Goal: Information Seeking & Learning: Compare options

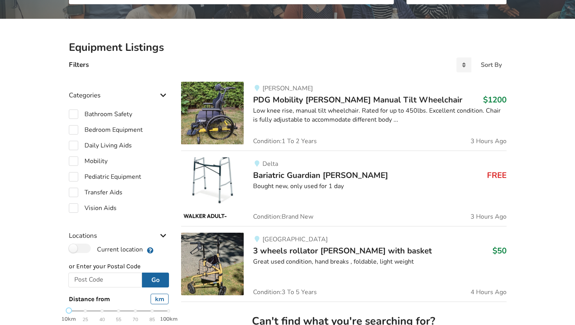
scroll to position [126, 0]
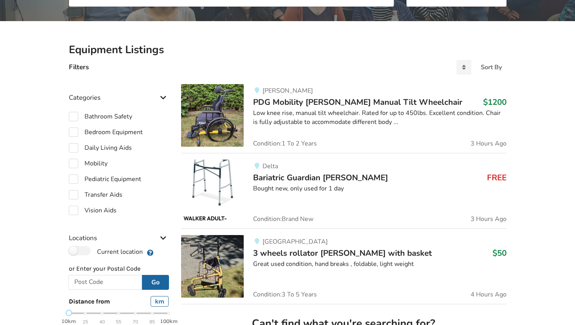
click at [307, 108] on div "[PERSON_NAME] PDG Mobility [PERSON_NAME] Manual Tilt Wheelchair $1200 Low knee …" at bounding box center [375, 115] width 263 height 63
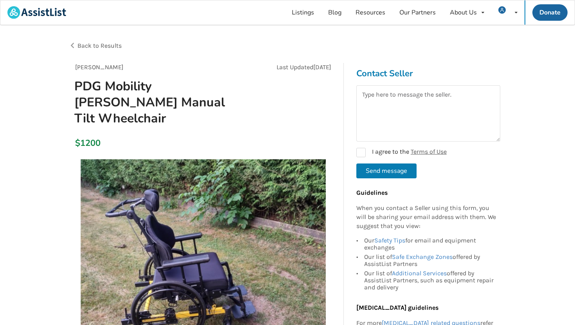
click at [101, 42] on span "Back to Results" at bounding box center [99, 45] width 44 height 7
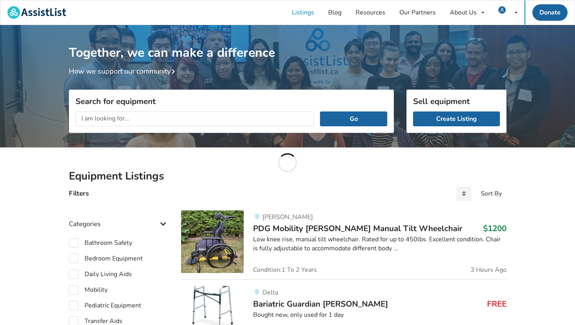
scroll to position [126, 0]
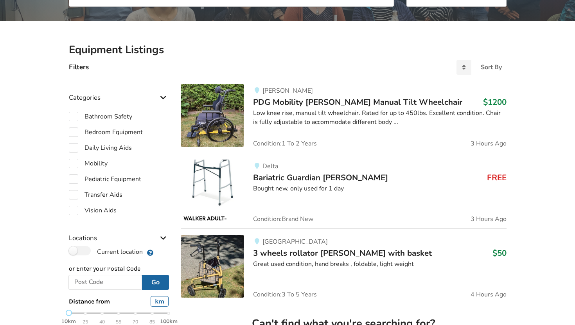
click at [305, 169] on div "Delta" at bounding box center [379, 166] width 253 height 7
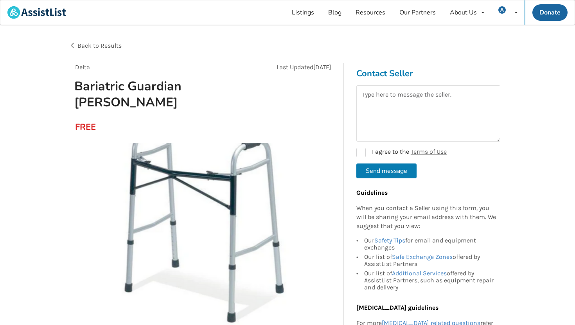
click at [102, 47] on span "Back to Results" at bounding box center [99, 45] width 44 height 7
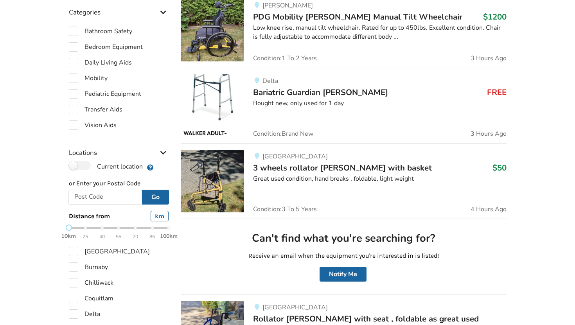
scroll to position [220, 0]
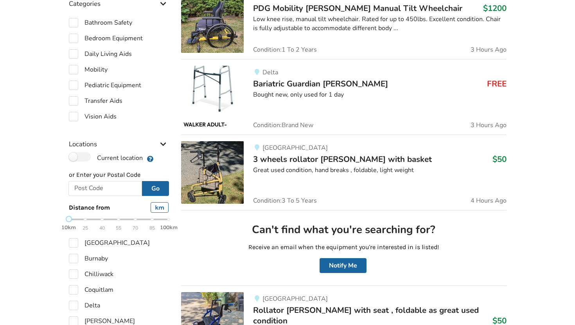
click at [333, 166] on div "Great used condition, hand breaks , foldable, light weight" at bounding box center [379, 170] width 253 height 9
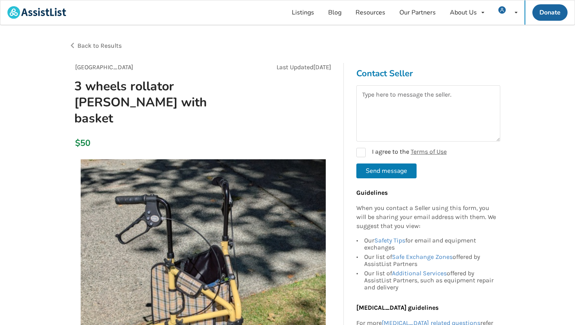
click at [116, 49] on span "Back to Results" at bounding box center [99, 45] width 44 height 7
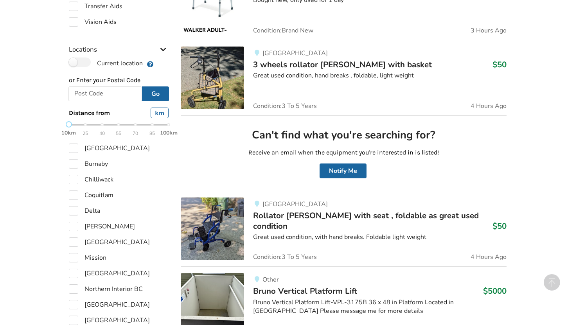
scroll to position [334, 0]
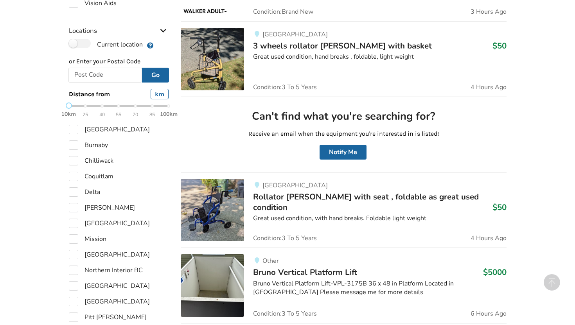
click at [297, 196] on span "Rollator [PERSON_NAME] with seat , foldable as great used condition" at bounding box center [366, 201] width 226 height 21
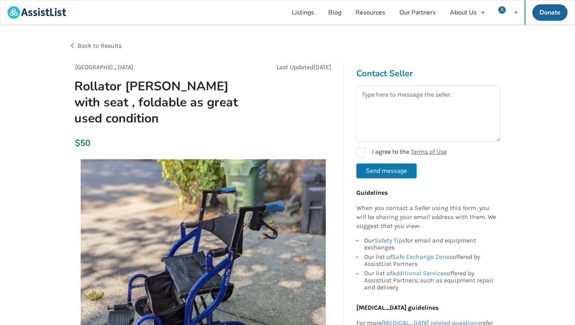
click at [108, 45] on span "Back to Results" at bounding box center [99, 45] width 44 height 7
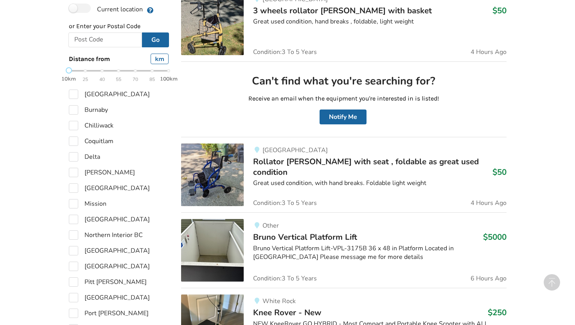
scroll to position [468, 0]
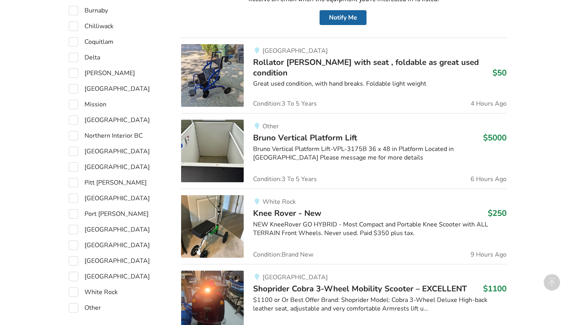
click at [319, 140] on span "Bruno Vertical Platform Lift" at bounding box center [305, 137] width 104 height 11
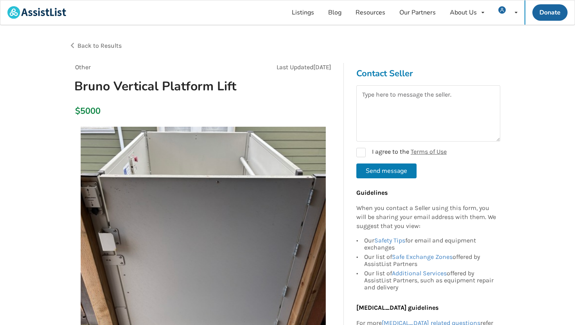
click at [90, 43] on span "Back to Results" at bounding box center [99, 45] width 44 height 7
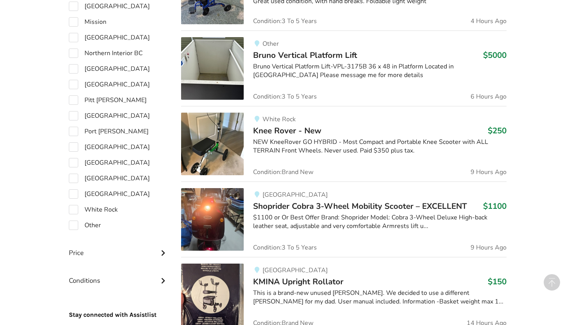
scroll to position [562, 0]
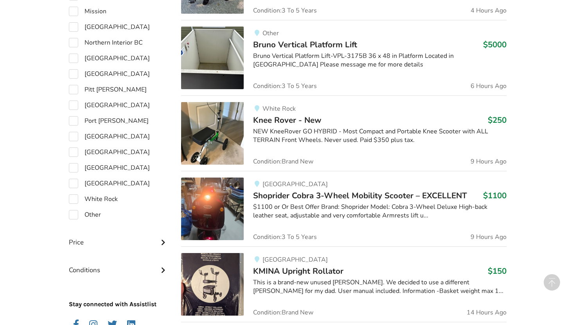
click at [316, 120] on span "Knee Rover - New" at bounding box center [287, 120] width 68 height 11
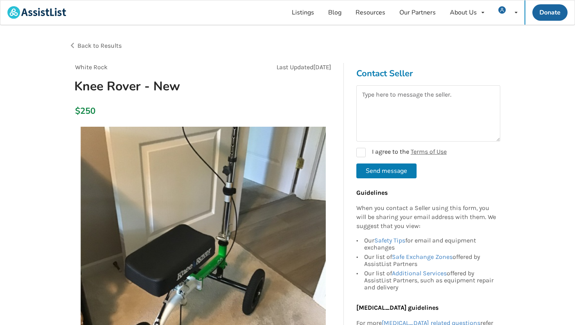
click at [103, 45] on span "Back to Results" at bounding box center [99, 45] width 44 height 7
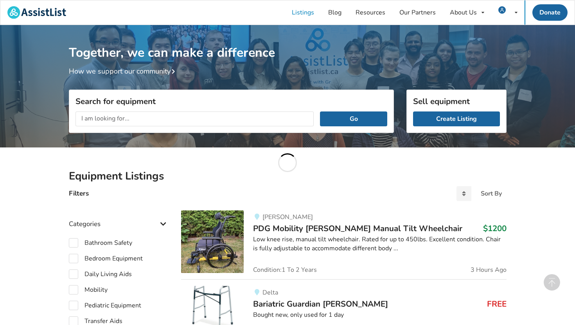
scroll to position [562, 0]
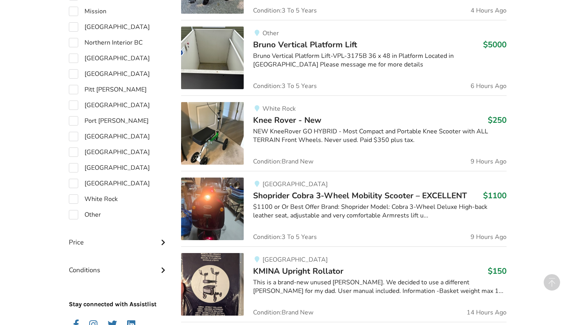
click at [285, 193] on span "Shoprider Cobra 3-Wheel Mobility Scooter – EXCELLENT" at bounding box center [360, 195] width 214 height 11
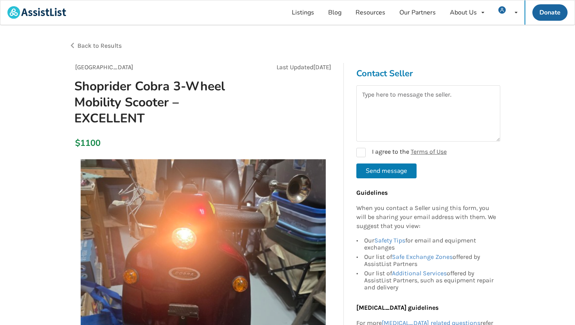
click at [103, 43] on span "Back to Results" at bounding box center [99, 45] width 44 height 7
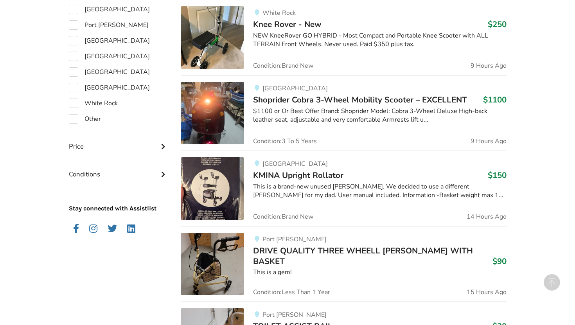
click at [276, 171] on span "KMINA Upright Rollator" at bounding box center [298, 175] width 90 height 11
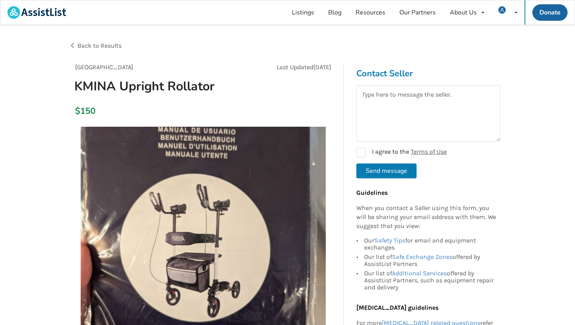
click at [115, 47] on span "Back to Results" at bounding box center [99, 45] width 44 height 7
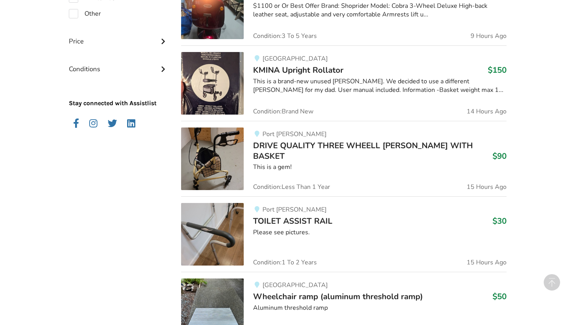
click at [312, 149] on span "DRIVE QUALITY THREE WHEELL [PERSON_NAME] WITH BASKET" at bounding box center [363, 150] width 220 height 21
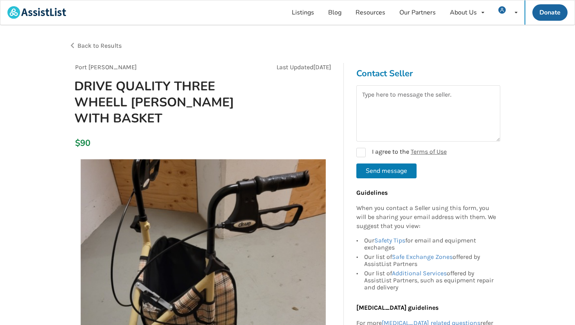
click at [109, 47] on span "Back to Results" at bounding box center [99, 45] width 44 height 7
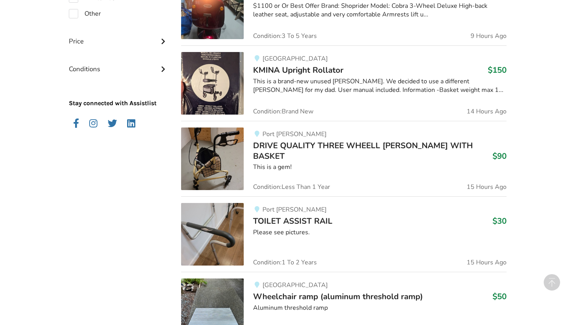
click at [278, 222] on span "TOILET ASSIST RAIL" at bounding box center [292, 221] width 79 height 11
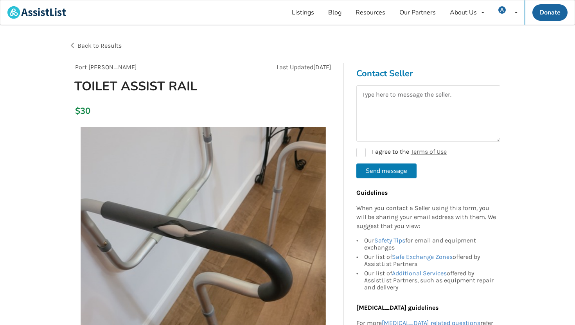
click at [108, 48] on span "Back to Results" at bounding box center [99, 45] width 44 height 7
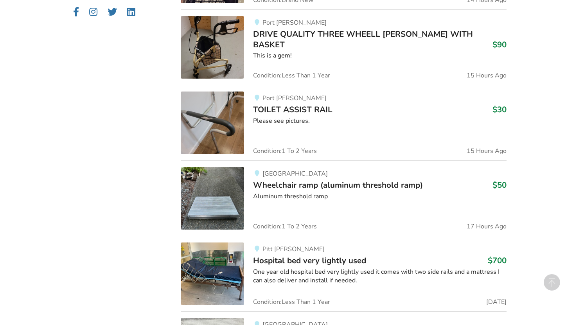
click at [288, 190] on span "Wheelchair ramp (aluminum threshold ramp)" at bounding box center [338, 185] width 170 height 11
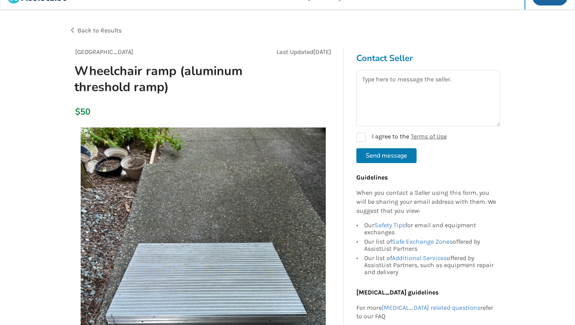
click at [103, 29] on span "Back to Results" at bounding box center [99, 30] width 44 height 7
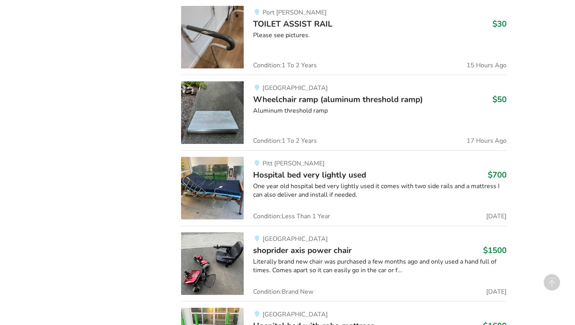
click at [285, 183] on div "One year old hospital bed very lightly used it comes with two side rails and a …" at bounding box center [379, 191] width 253 height 18
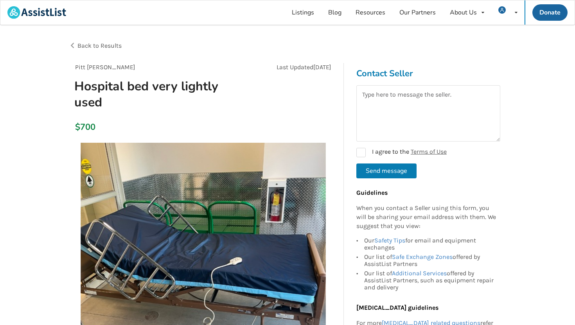
click at [90, 47] on span "Back to Results" at bounding box center [99, 45] width 44 height 7
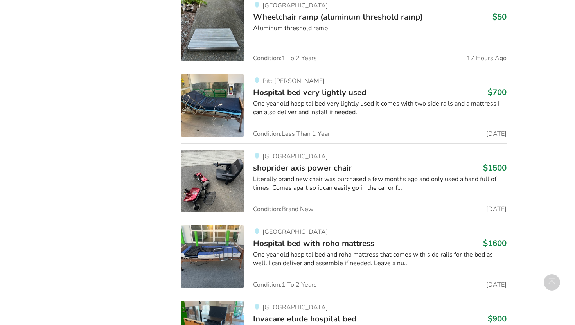
click at [292, 174] on div "Maple Ridge shoprider axis power chair $1500 Literally brand new chair was purc…" at bounding box center [375, 181] width 263 height 63
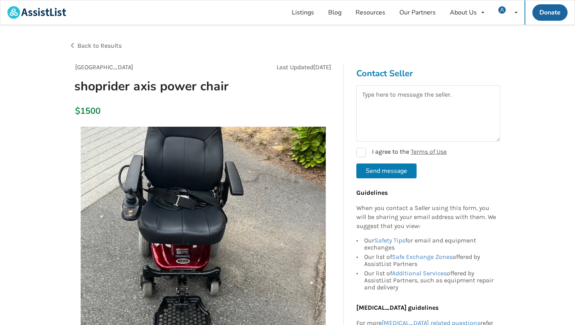
click at [111, 44] on span "Back to Results" at bounding box center [99, 45] width 44 height 7
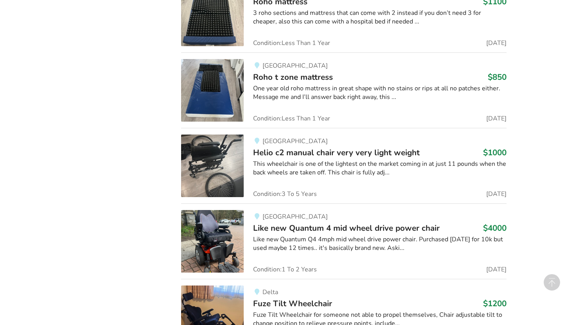
click at [304, 151] on span "Helio c2 manual chair very very light weight" at bounding box center [336, 152] width 167 height 11
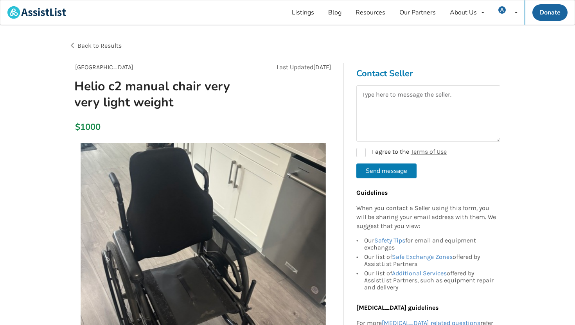
click at [109, 42] on span "Back to Results" at bounding box center [99, 45] width 44 height 7
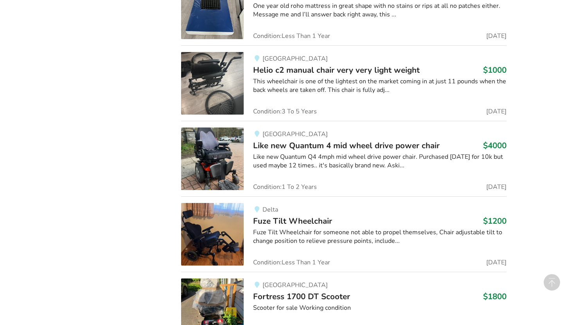
click at [278, 148] on span "Like new Quantum 4 mid wheel drive power chair" at bounding box center [346, 145] width 187 height 11
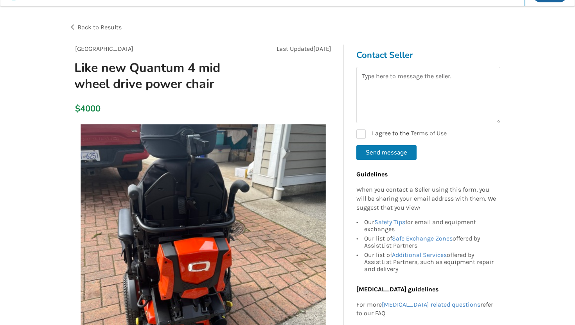
click at [103, 29] on span "Back to Results" at bounding box center [99, 26] width 44 height 7
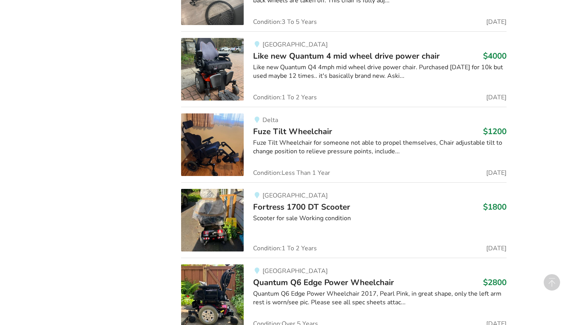
click at [278, 141] on div "Fuze Tilt Wheelchair for someone not able to propel themselves, Chair adjustabl…" at bounding box center [379, 148] width 253 height 18
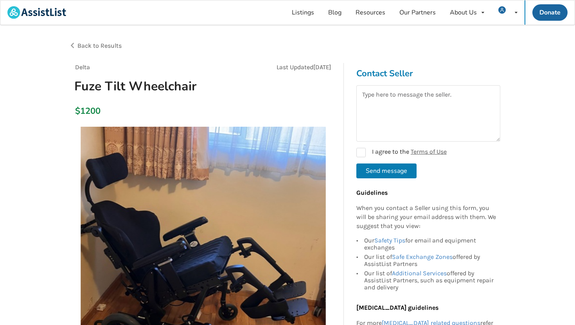
click at [109, 43] on span "Back to Results" at bounding box center [99, 45] width 44 height 7
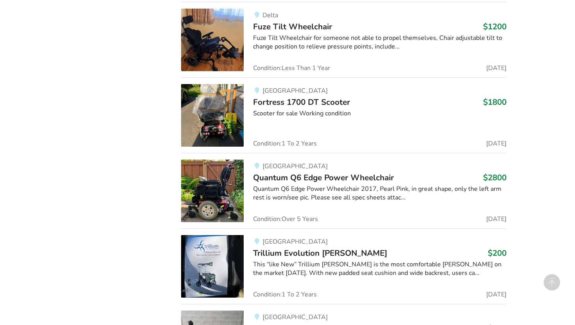
click at [292, 101] on span "Fortress 1700 DT Scooter" at bounding box center [301, 102] width 97 height 11
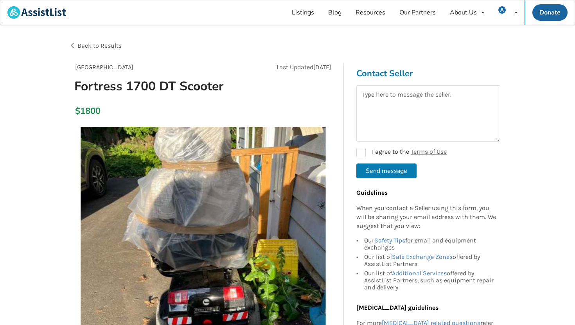
click at [106, 48] on span "Back to Results" at bounding box center [99, 45] width 44 height 7
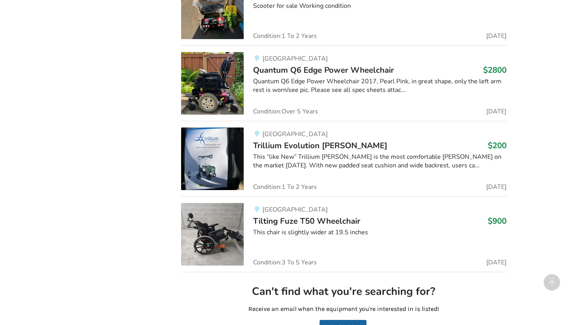
click at [284, 146] on span "Trillium Evolution [PERSON_NAME]" at bounding box center [320, 145] width 134 height 11
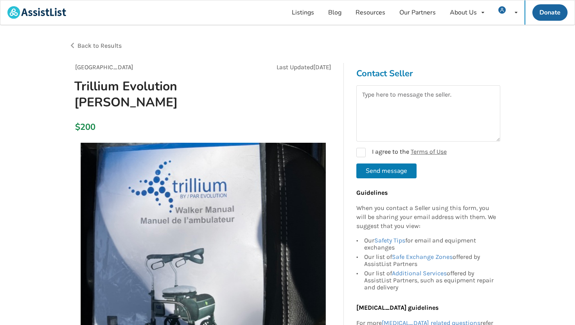
click at [111, 45] on span "Back to Results" at bounding box center [99, 45] width 44 height 7
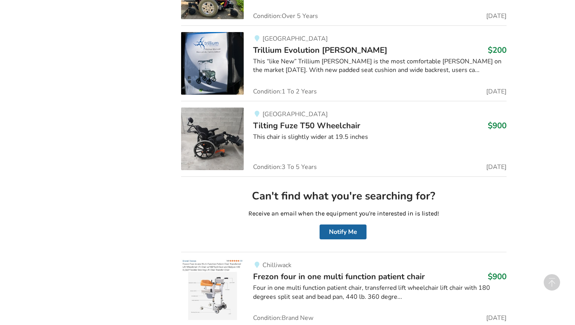
click at [283, 136] on div "This chair is slightly wider at 19.5 inches" at bounding box center [379, 137] width 253 height 9
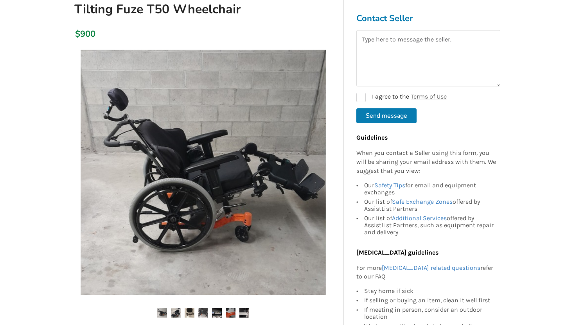
click at [229, 309] on img at bounding box center [231, 313] width 10 height 10
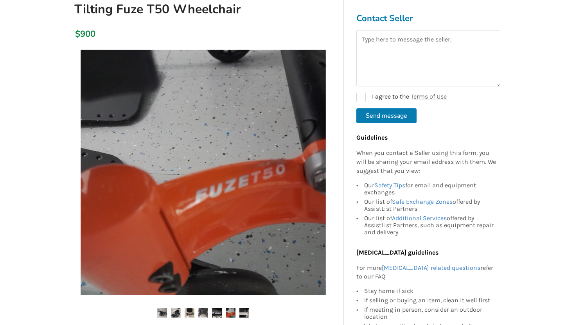
click at [246, 309] on img at bounding box center [245, 313] width 10 height 10
click at [243, 314] on img at bounding box center [245, 313] width 10 height 10
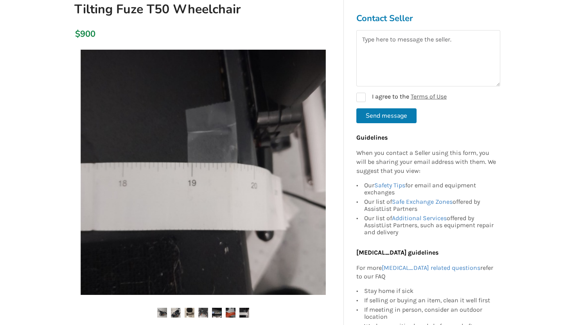
scroll to position [56, 0]
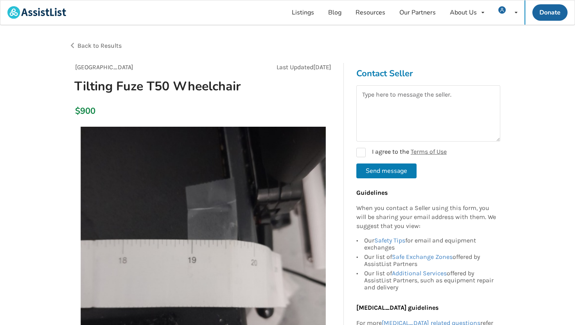
click at [110, 44] on span "Back to Results" at bounding box center [99, 45] width 44 height 7
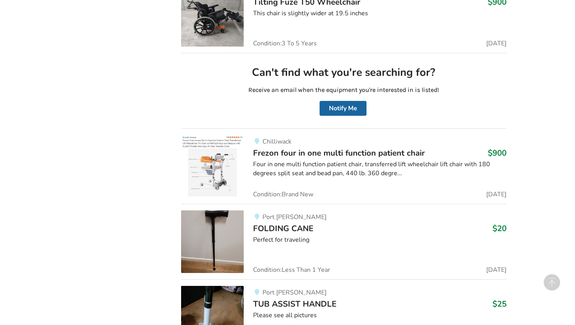
click at [306, 153] on span "Frezon four in one multi function patient chair" at bounding box center [339, 153] width 172 height 11
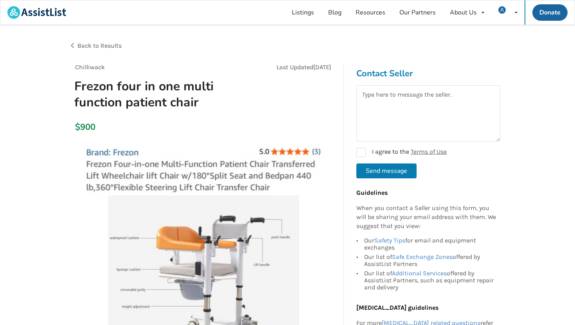
click at [112, 44] on span "Back to Results" at bounding box center [99, 45] width 44 height 7
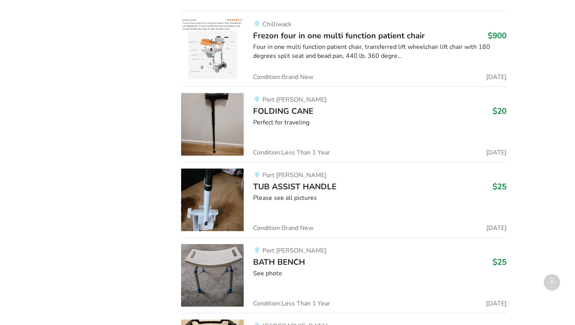
click at [291, 113] on span "FOLDING CANE" at bounding box center [283, 111] width 60 height 11
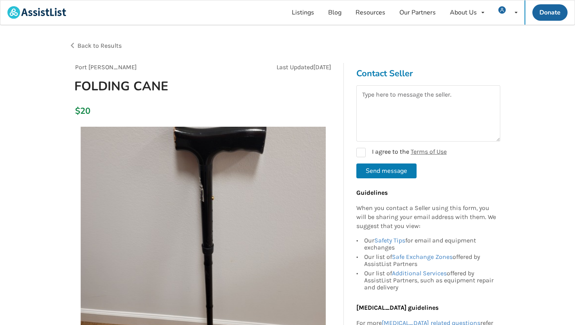
click at [108, 43] on span "Back to Results" at bounding box center [99, 45] width 44 height 7
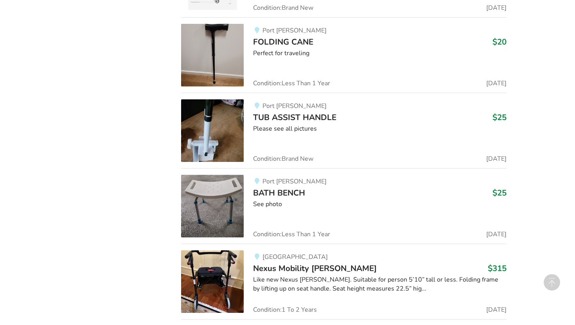
click at [297, 117] on span "TUB ASSIST HANDLE" at bounding box center [294, 117] width 83 height 11
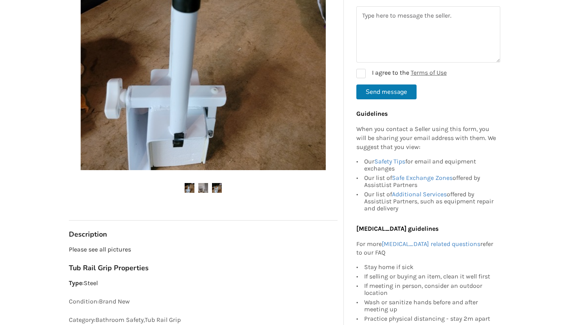
click at [205, 187] on img at bounding box center [203, 188] width 10 height 10
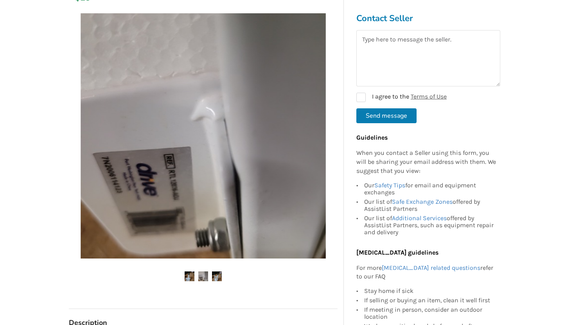
click at [215, 276] on img at bounding box center [217, 277] width 10 height 10
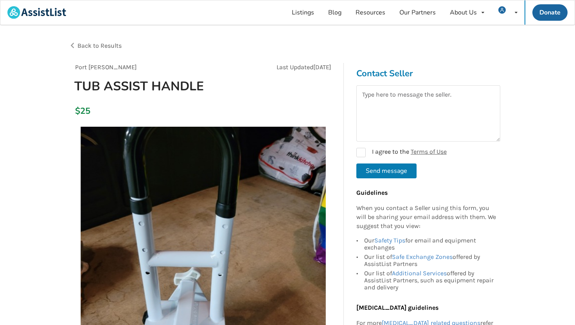
click at [109, 42] on span "Back to Results" at bounding box center [99, 45] width 44 height 7
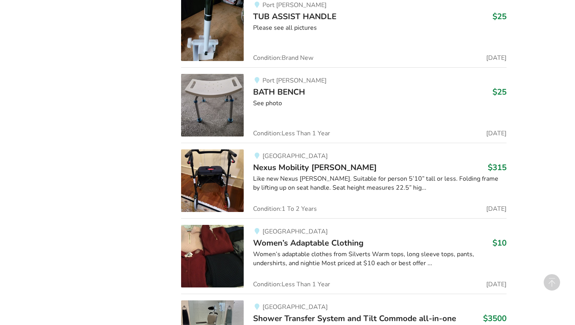
click at [299, 94] on span "BATH BENCH" at bounding box center [279, 91] width 52 height 11
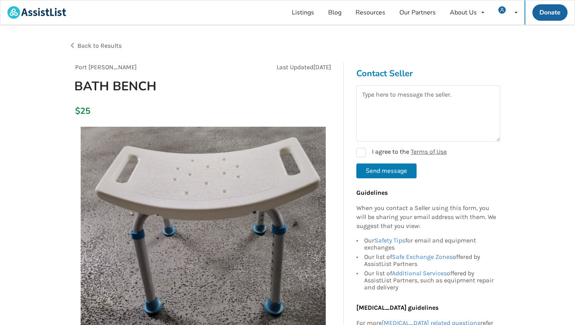
click at [104, 47] on span "Back to Results" at bounding box center [99, 45] width 44 height 7
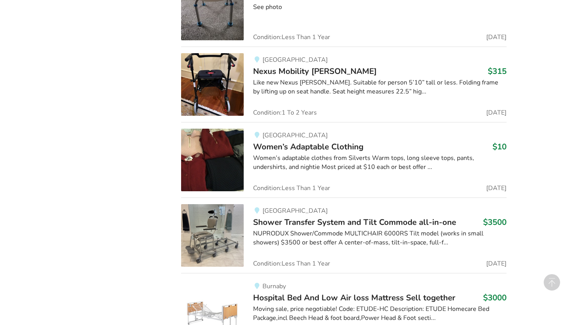
click at [286, 72] on span "Nexus Mobility [PERSON_NAME]" at bounding box center [315, 71] width 124 height 11
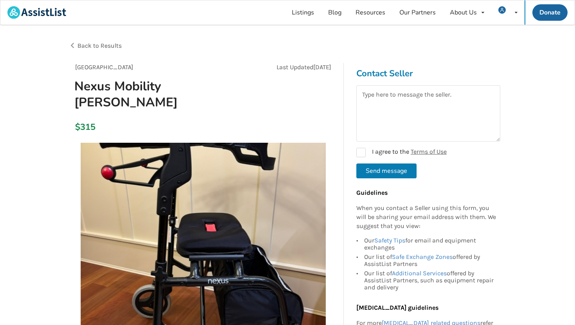
click at [105, 47] on span "Back to Results" at bounding box center [99, 45] width 44 height 7
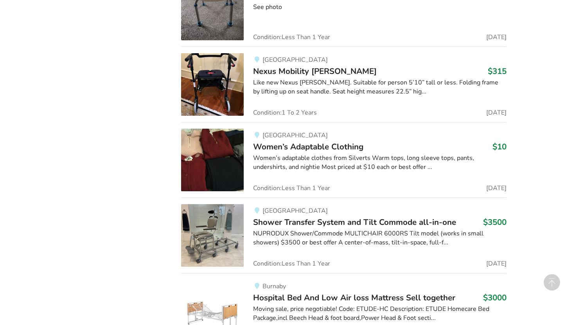
click at [297, 144] on span "Women’s Adaptable Clothing" at bounding box center [308, 146] width 110 height 11
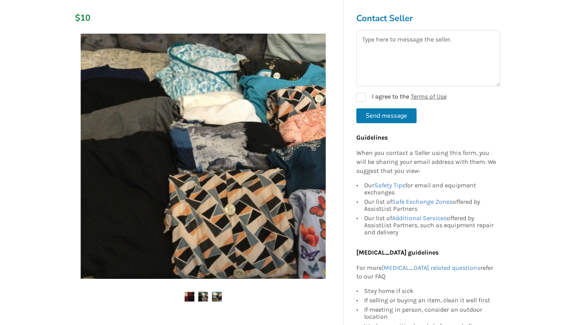
click at [203, 295] on img at bounding box center [203, 297] width 10 height 10
click at [218, 299] on img at bounding box center [217, 297] width 10 height 10
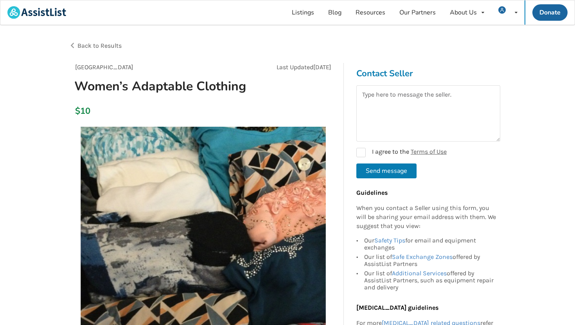
click at [101, 47] on span "Back to Results" at bounding box center [99, 45] width 44 height 7
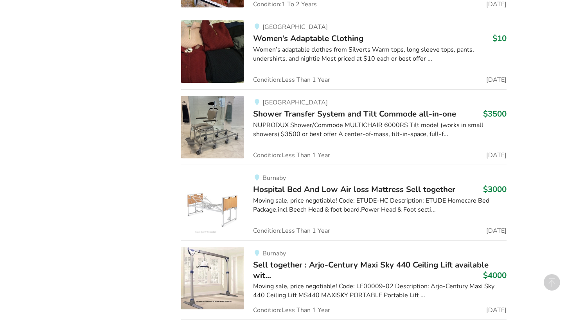
click at [286, 110] on span "Shower Transfer System and Tilt Commode all-in-one" at bounding box center [354, 113] width 203 height 11
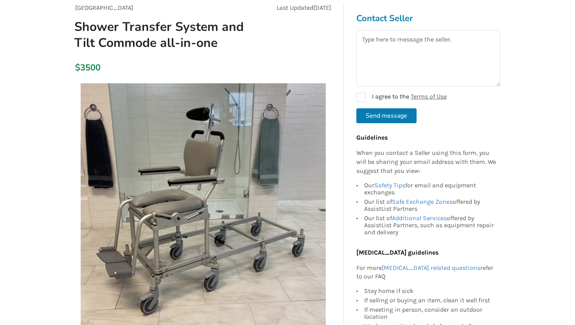
scroll to position [15, 0]
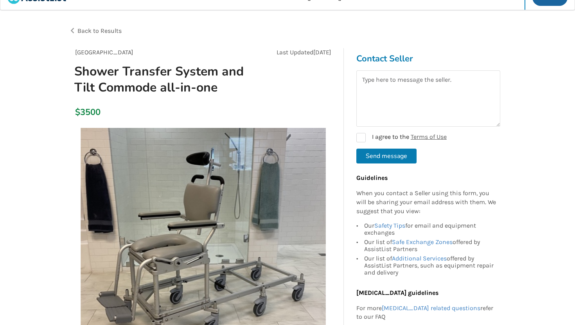
click at [108, 32] on span "Back to Results" at bounding box center [99, 30] width 44 height 7
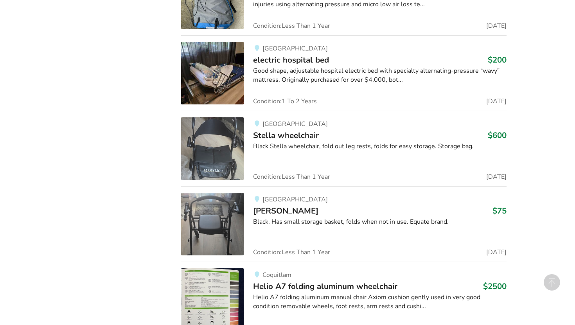
scroll to position [3055, 0]
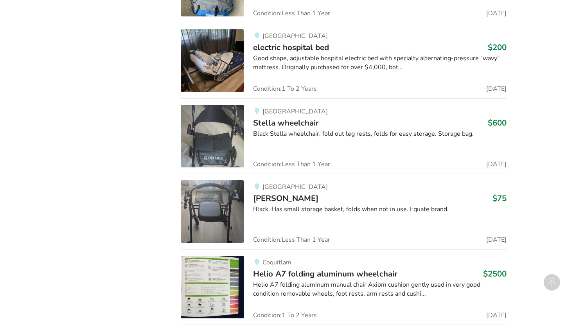
click at [305, 48] on span "electric hospital bed" at bounding box center [291, 47] width 76 height 11
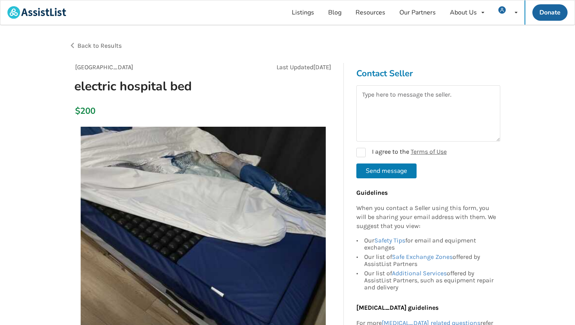
click at [107, 47] on span "Back to Results" at bounding box center [99, 45] width 44 height 7
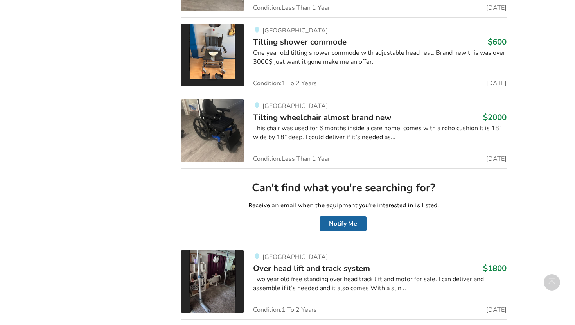
scroll to position [3848, 0]
